Goal: Task Accomplishment & Management: Manage account settings

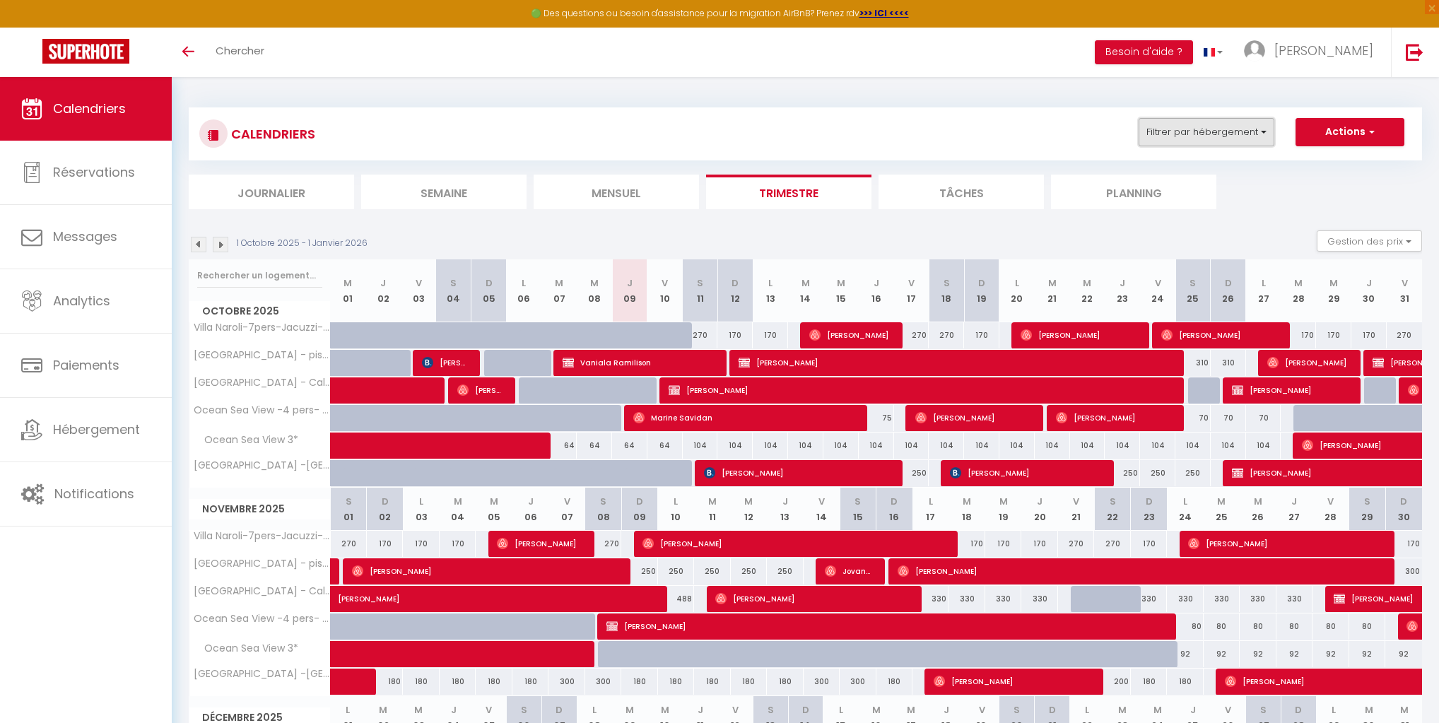
click at [1041, 134] on button "Filtrer par hébergement" at bounding box center [1207, 132] width 136 height 28
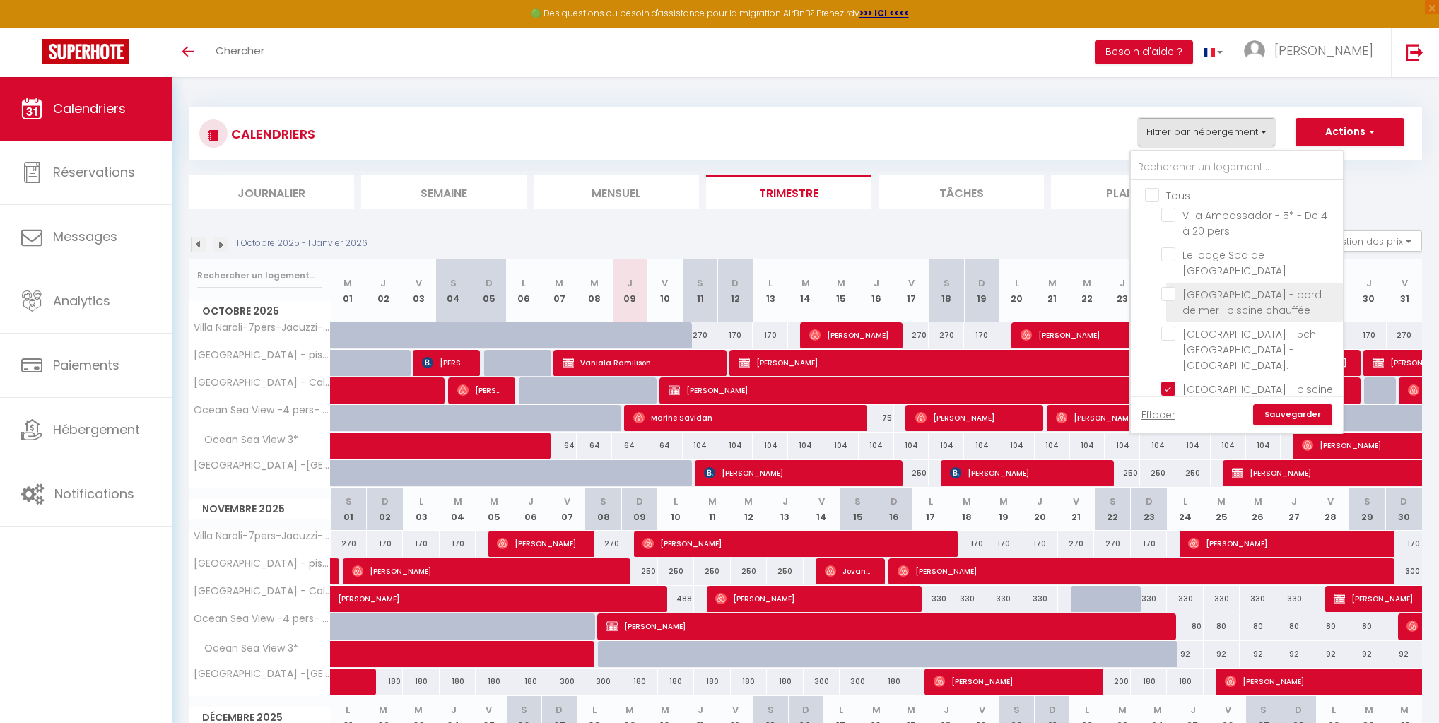
scroll to position [57, 0]
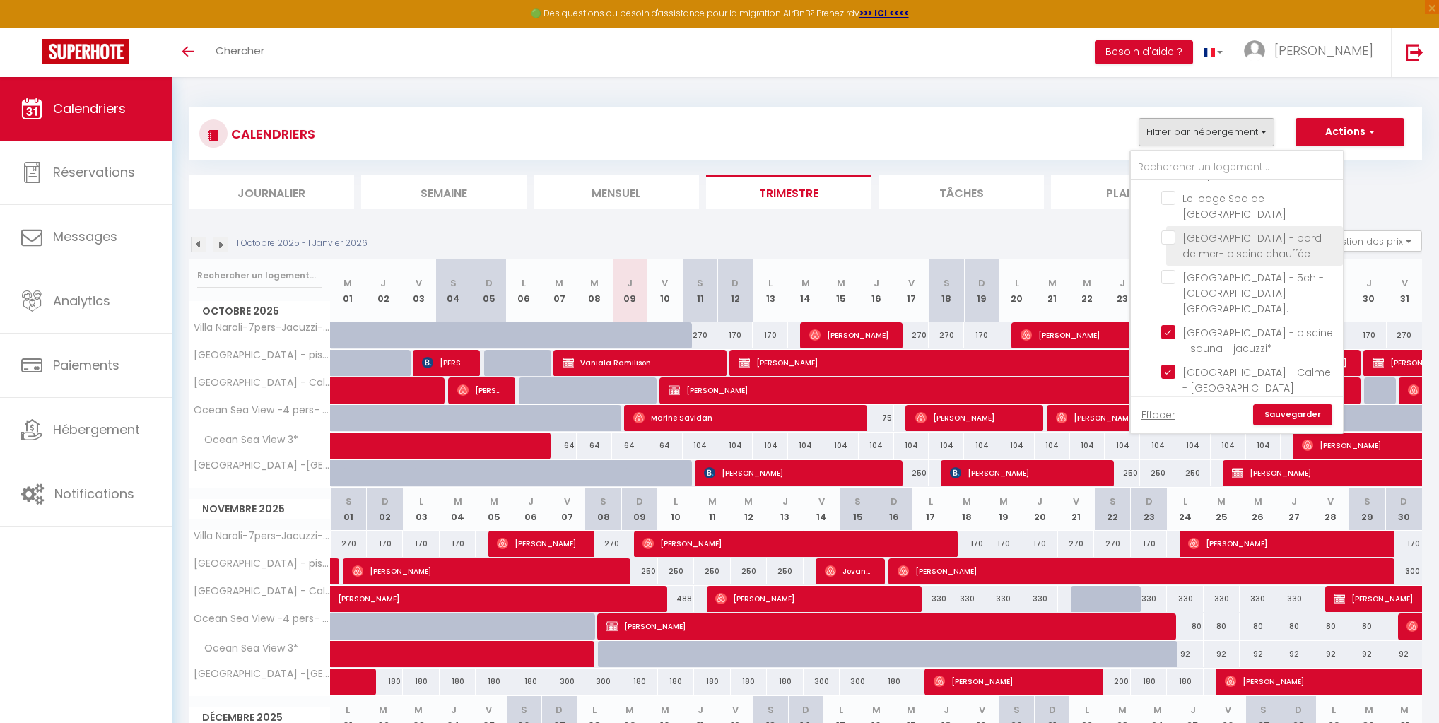
click at [1041, 230] on input "[GEOGRAPHIC_DATA] - bord de mer- piscine chauffée" at bounding box center [1250, 237] width 177 height 14
checkbox input "true"
checkbox input "false"
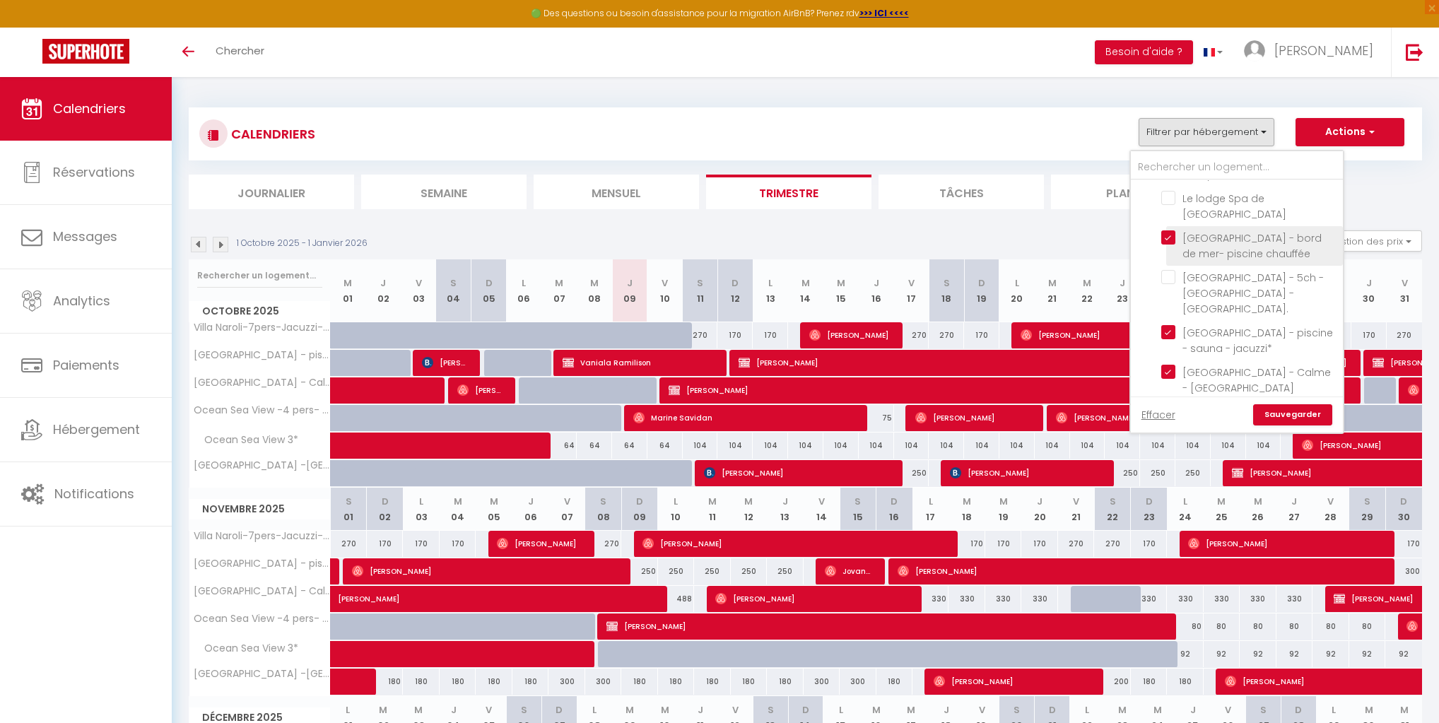
checkbox input "false"
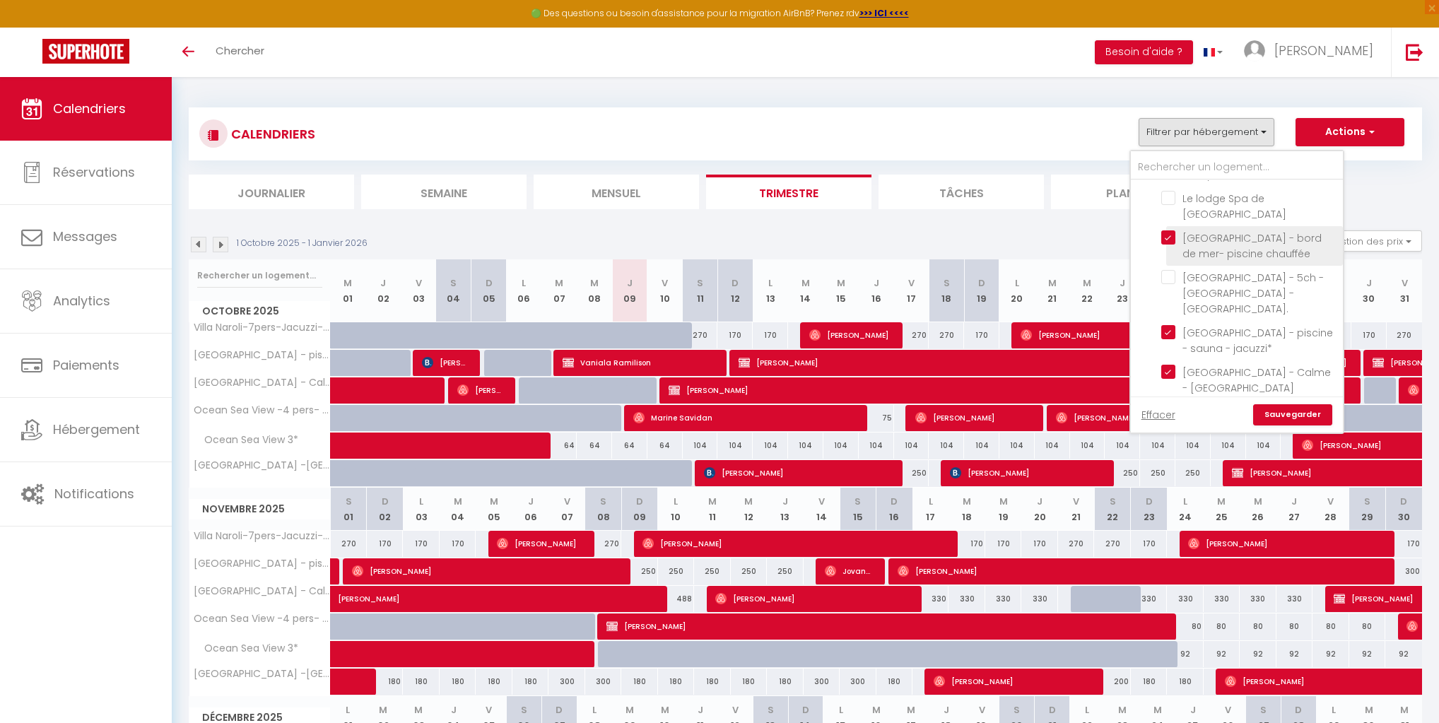
checkbox input "false"
click at [1041, 421] on link "Sauvegarder" at bounding box center [1292, 414] width 79 height 21
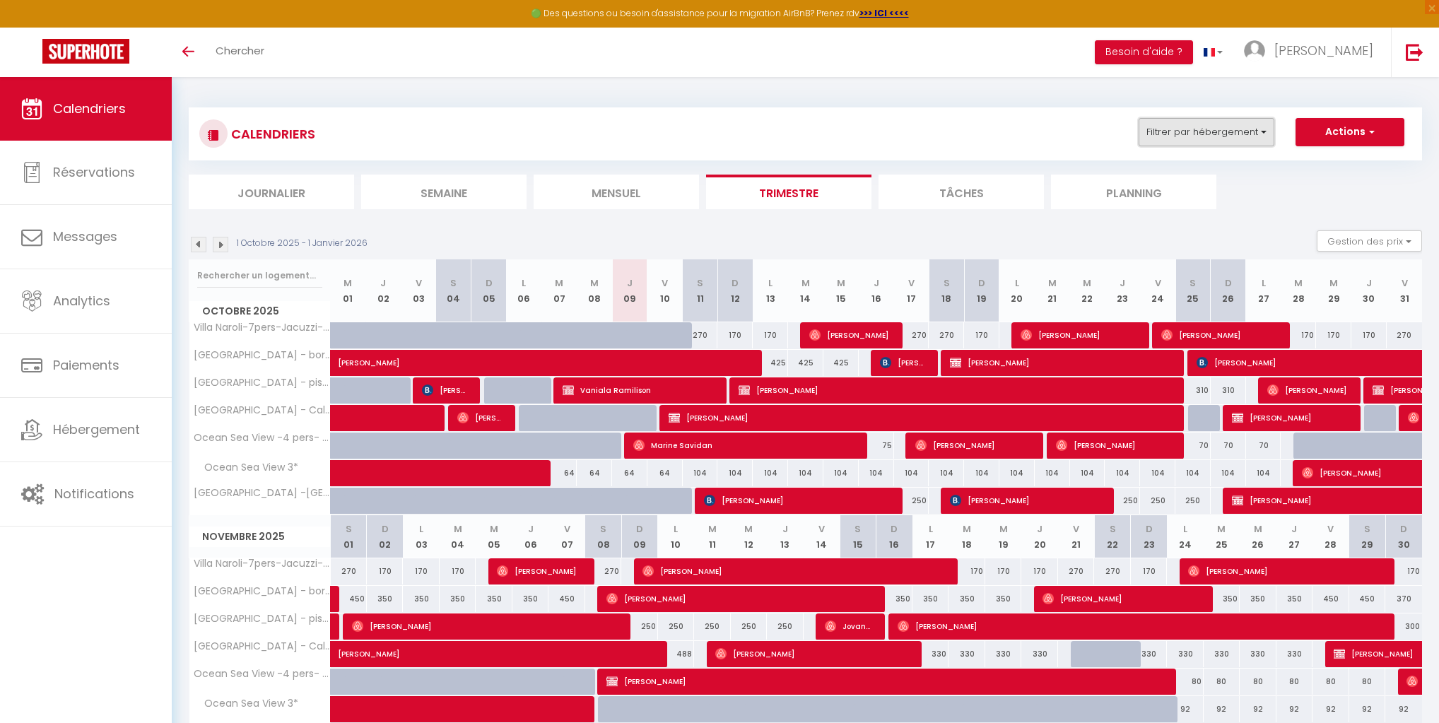
click at [1041, 140] on button "Filtrer par hébergement" at bounding box center [1207, 132] width 136 height 28
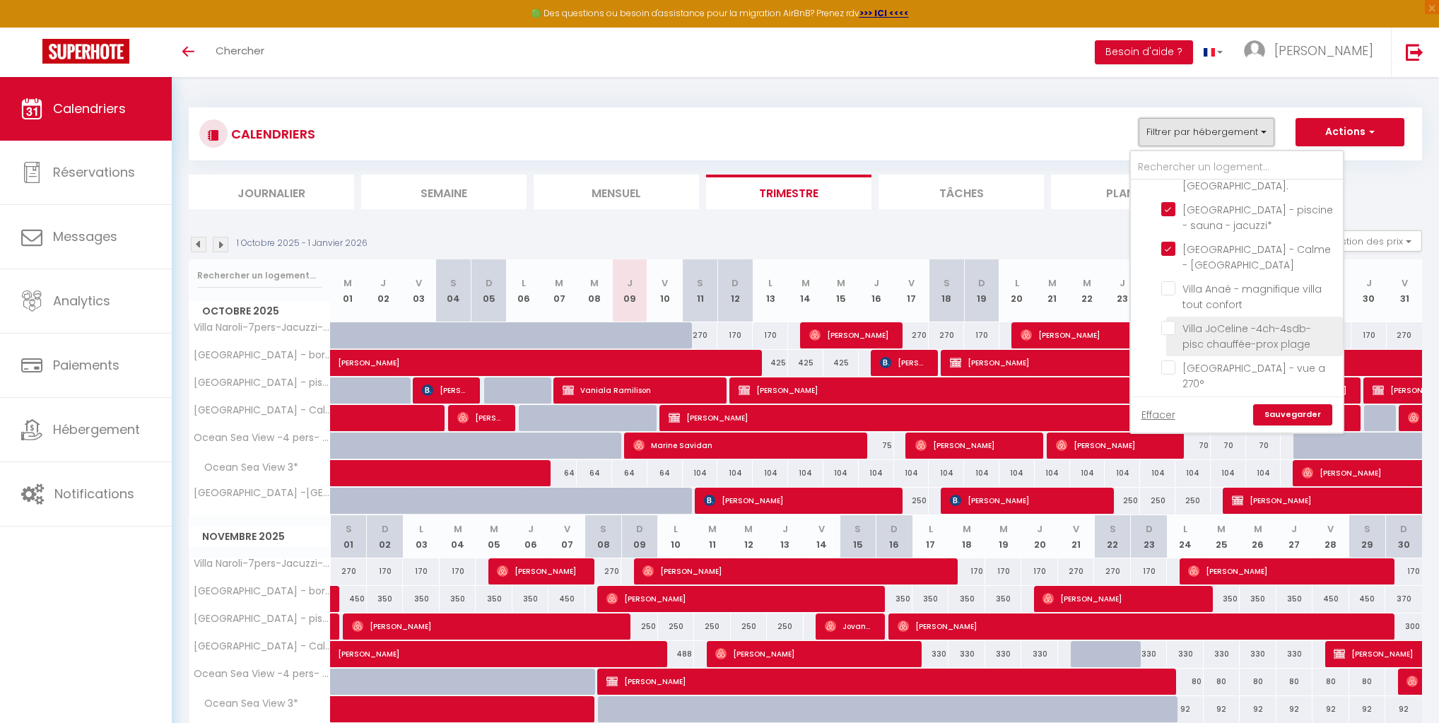
scroll to position [170, 0]
click at [1041, 331] on input "Villa JoCeline -4ch-4sdb- pisc chauffée-prox plage" at bounding box center [1250, 338] width 177 height 14
checkbox input "true"
checkbox input "false"
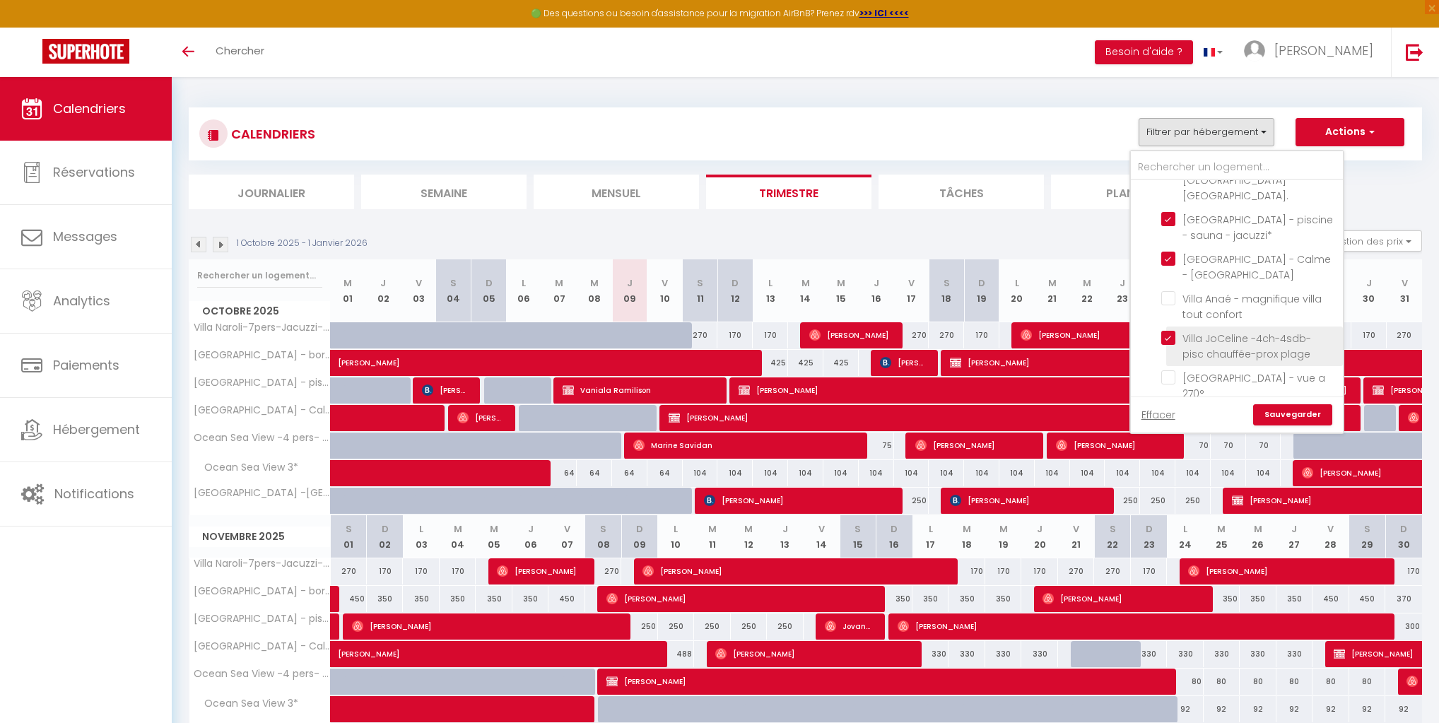
checkbox input "false"
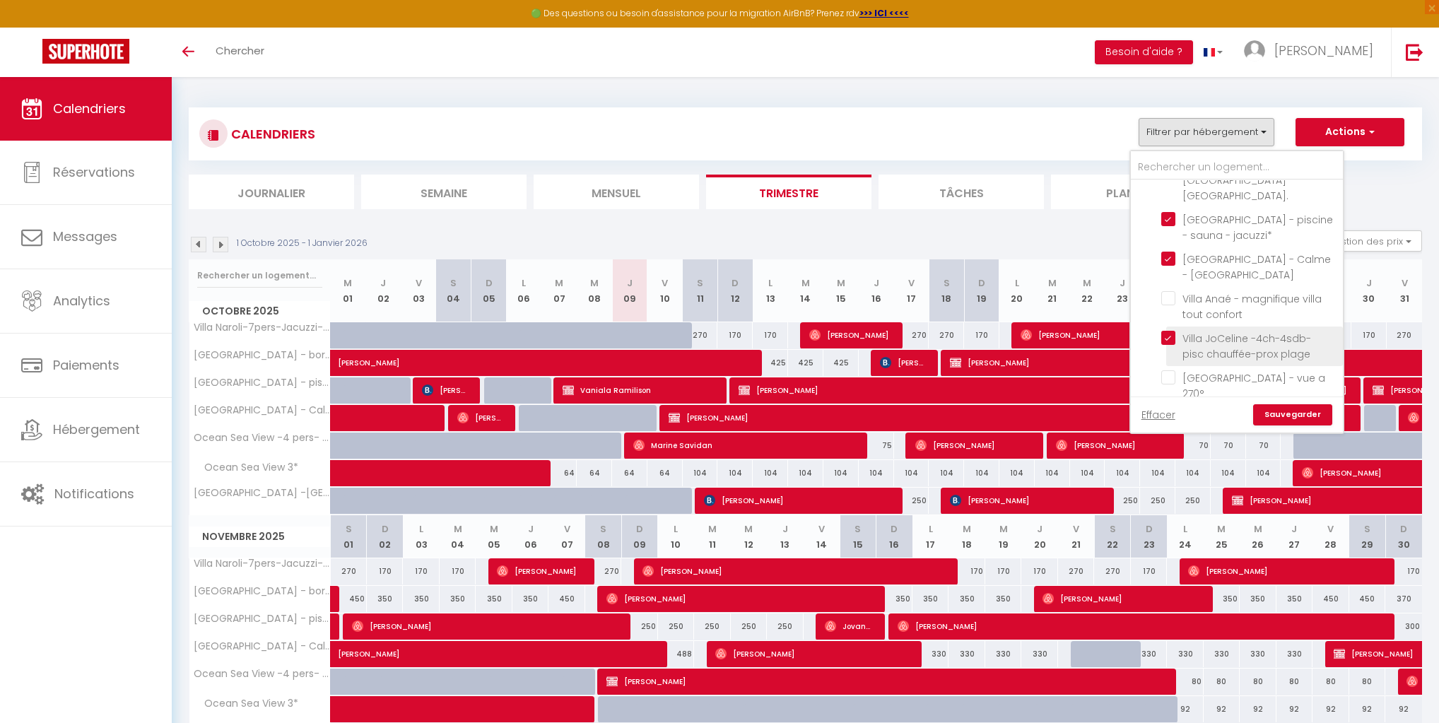
checkbox input "false"
click at [1041, 413] on link "Sauvegarder" at bounding box center [1292, 414] width 79 height 21
